Goal: Navigation & Orientation: Find specific page/section

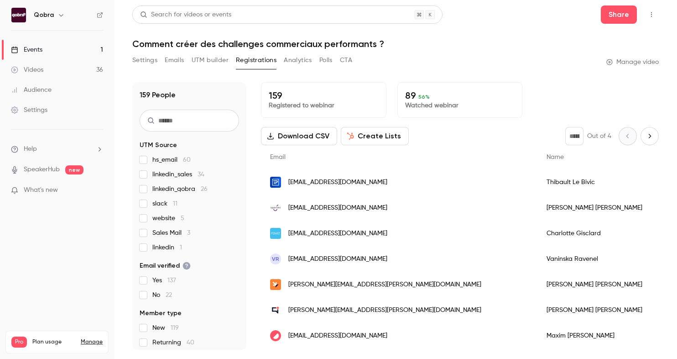
click at [59, 44] on link "Events 1" at bounding box center [57, 50] width 114 height 20
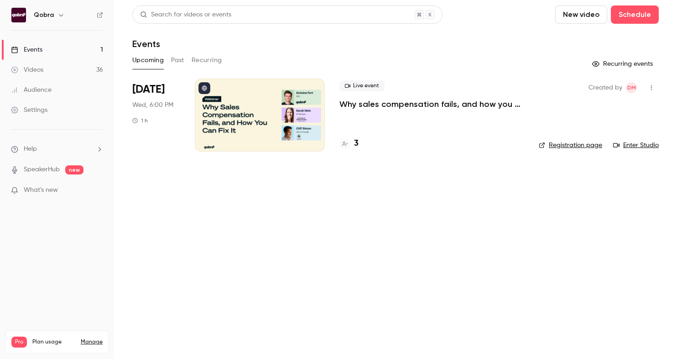
click at [93, 85] on link "Audience" at bounding box center [57, 90] width 114 height 20
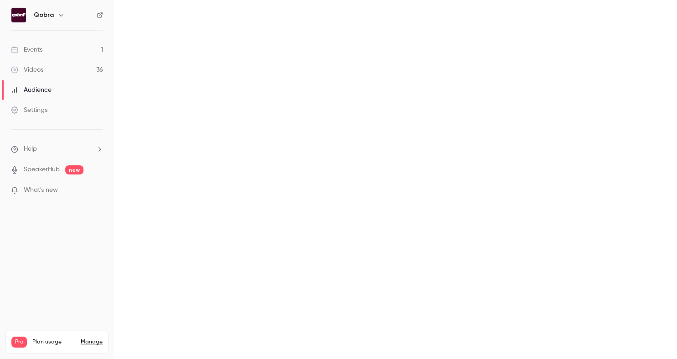
click at [93, 70] on link "Videos 36" at bounding box center [57, 70] width 114 height 20
